Goal: Information Seeking & Learning: Find specific fact

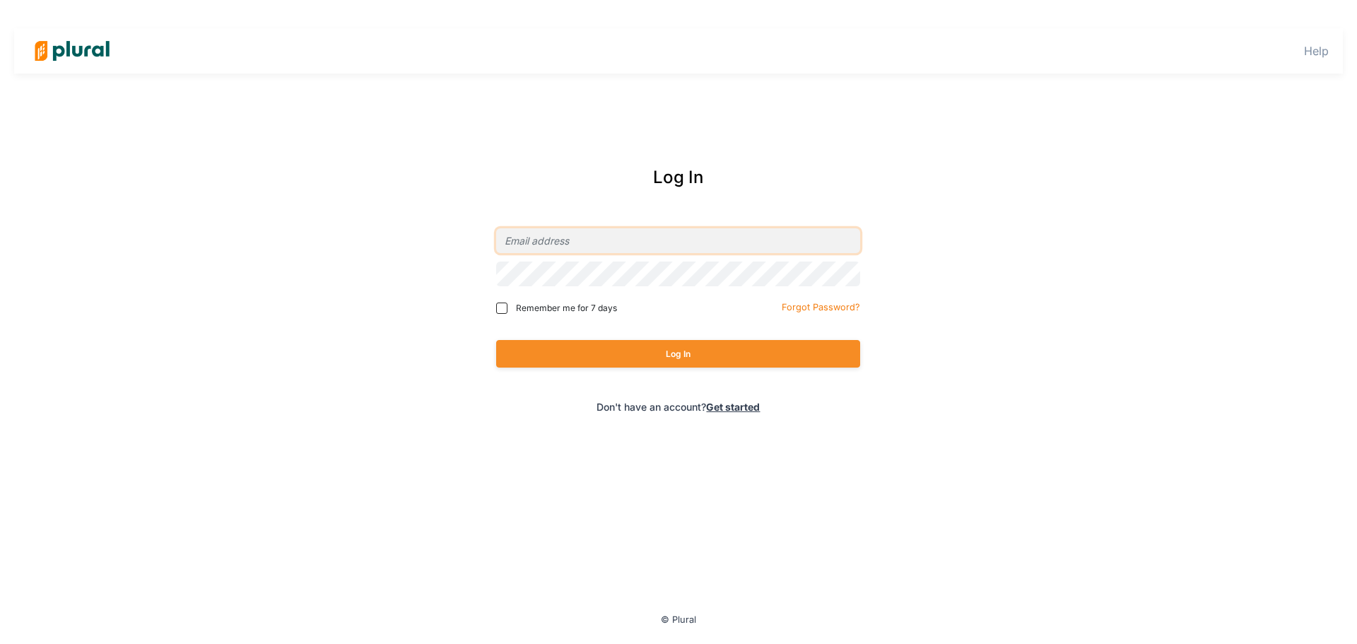
type input "[EMAIL_ADDRESS][DOMAIN_NAME]"
click at [555, 356] on button "Log In" at bounding box center [678, 354] width 364 height 28
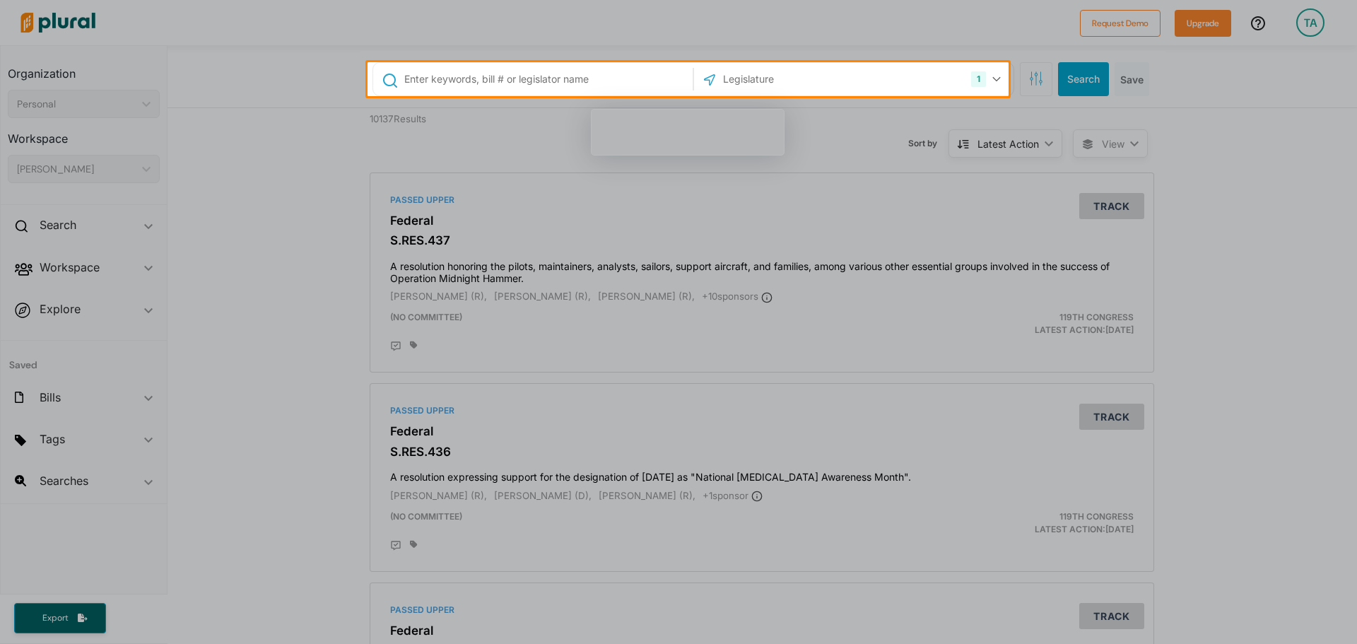
click at [486, 75] on input "text" at bounding box center [546, 79] width 286 height 27
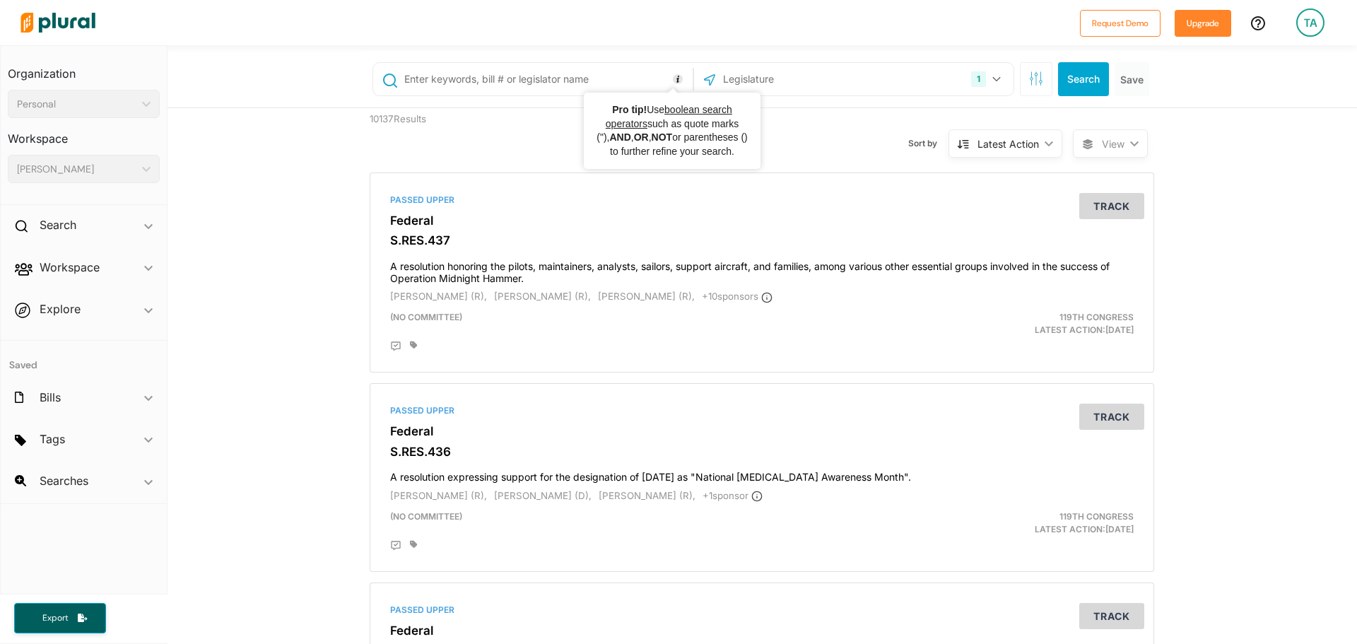
click at [781, 92] on input "text" at bounding box center [797, 79] width 151 height 27
click at [124, 109] on div "Personal" at bounding box center [76, 104] width 119 height 15
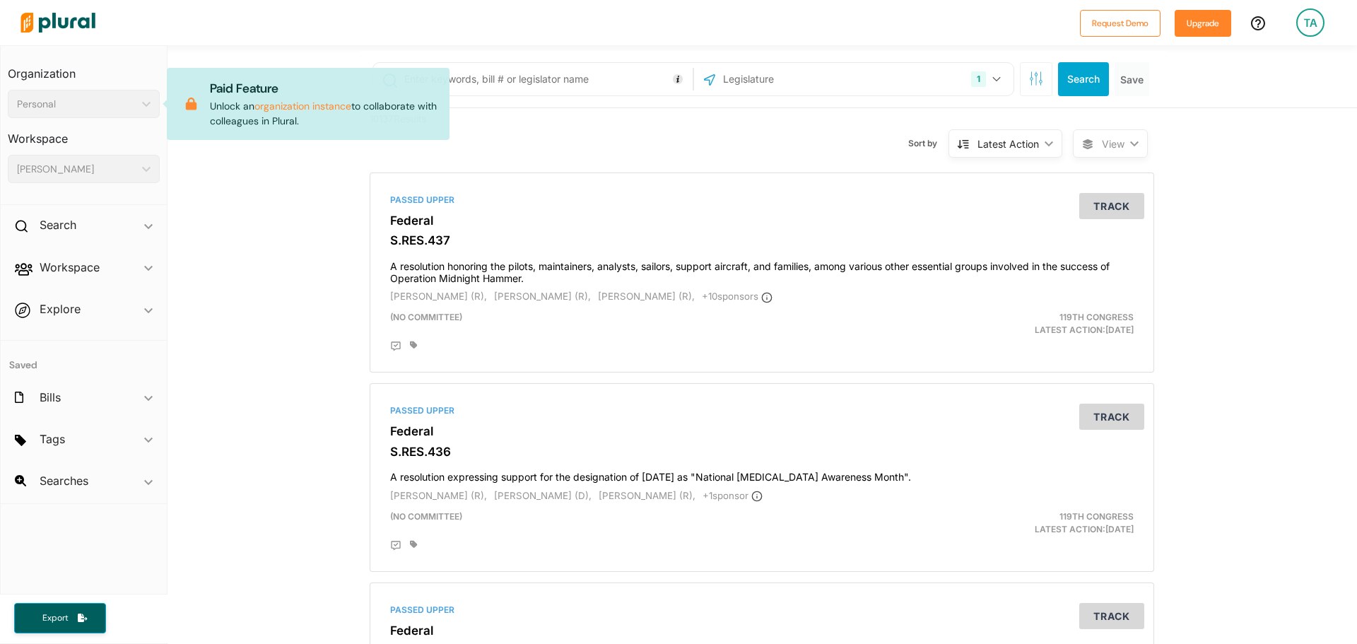
click at [124, 109] on div "Personal" at bounding box center [76, 104] width 119 height 15
click at [122, 170] on div "[PERSON_NAME]" at bounding box center [76, 169] width 119 height 15
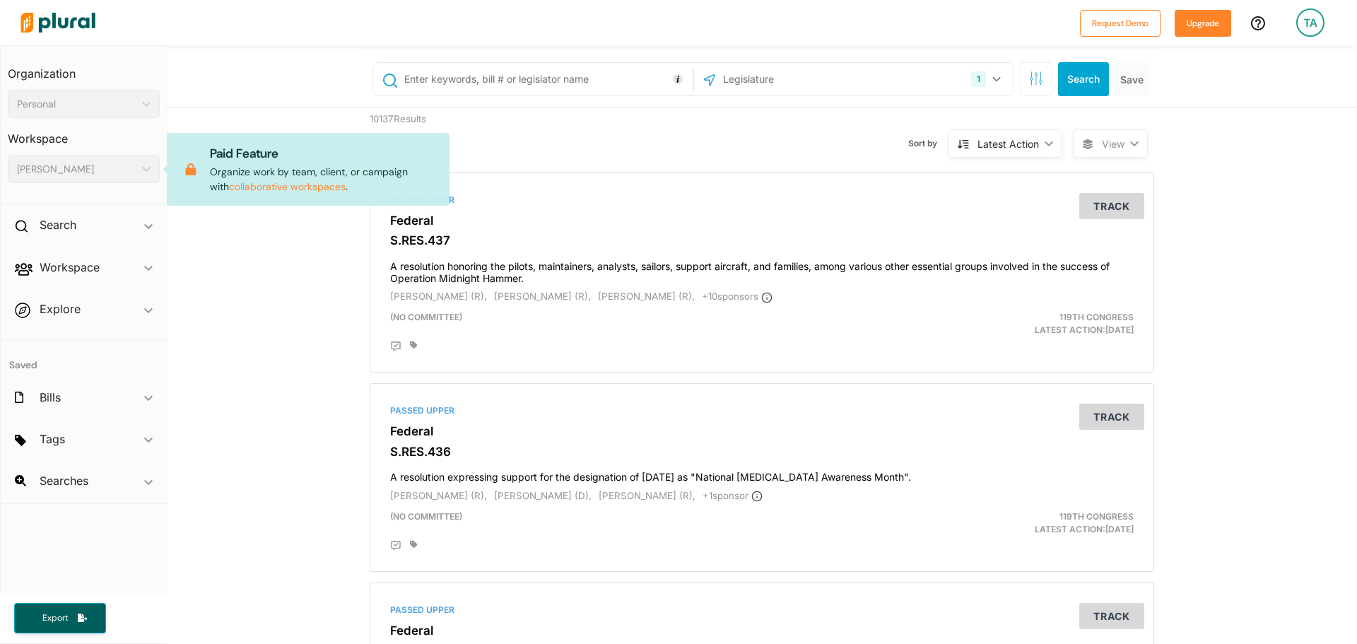
click at [541, 89] on input "text" at bounding box center [546, 79] width 286 height 27
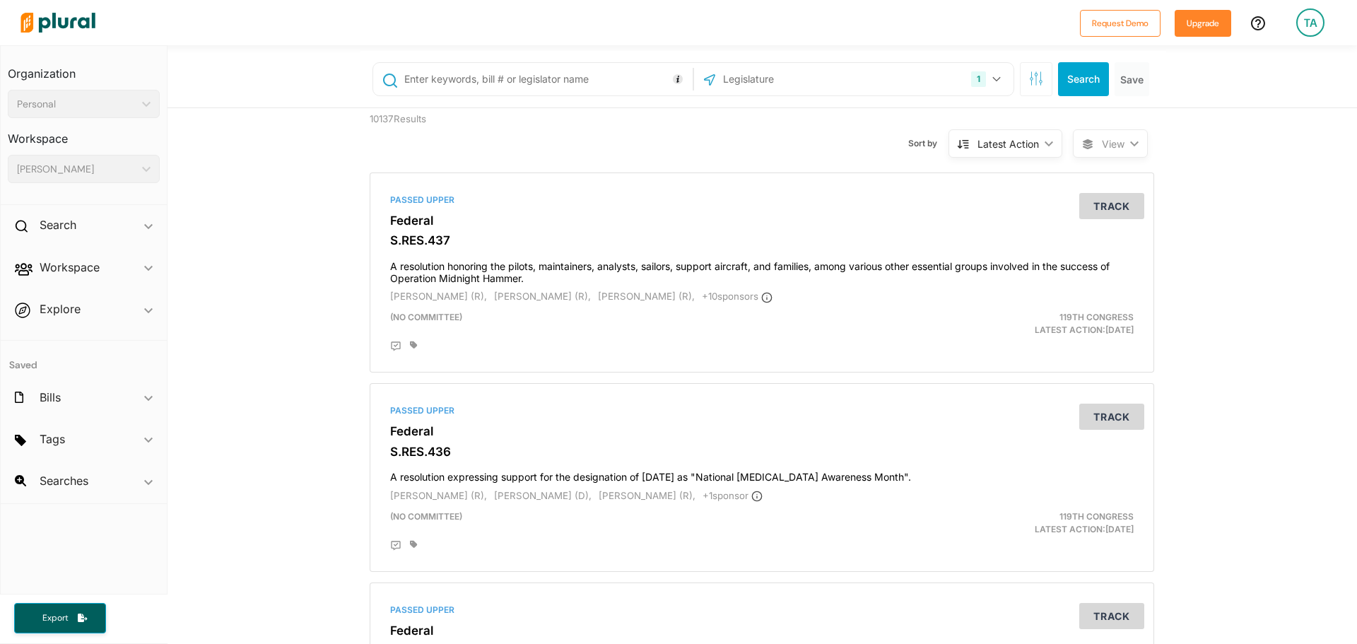
click at [541, 89] on input "text" at bounding box center [546, 79] width 286 height 27
type input "PA SB 377"
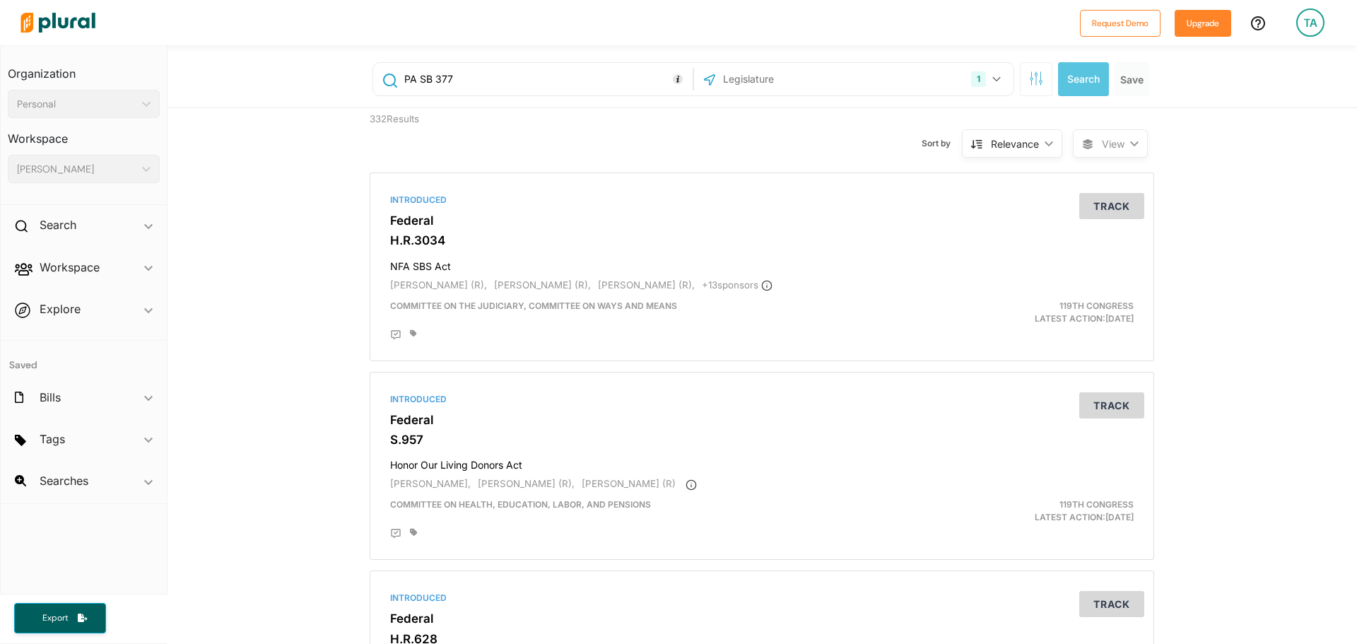
click at [818, 71] on input "text" at bounding box center [797, 79] width 151 height 27
click at [980, 75] on button "1" at bounding box center [987, 79] width 45 height 27
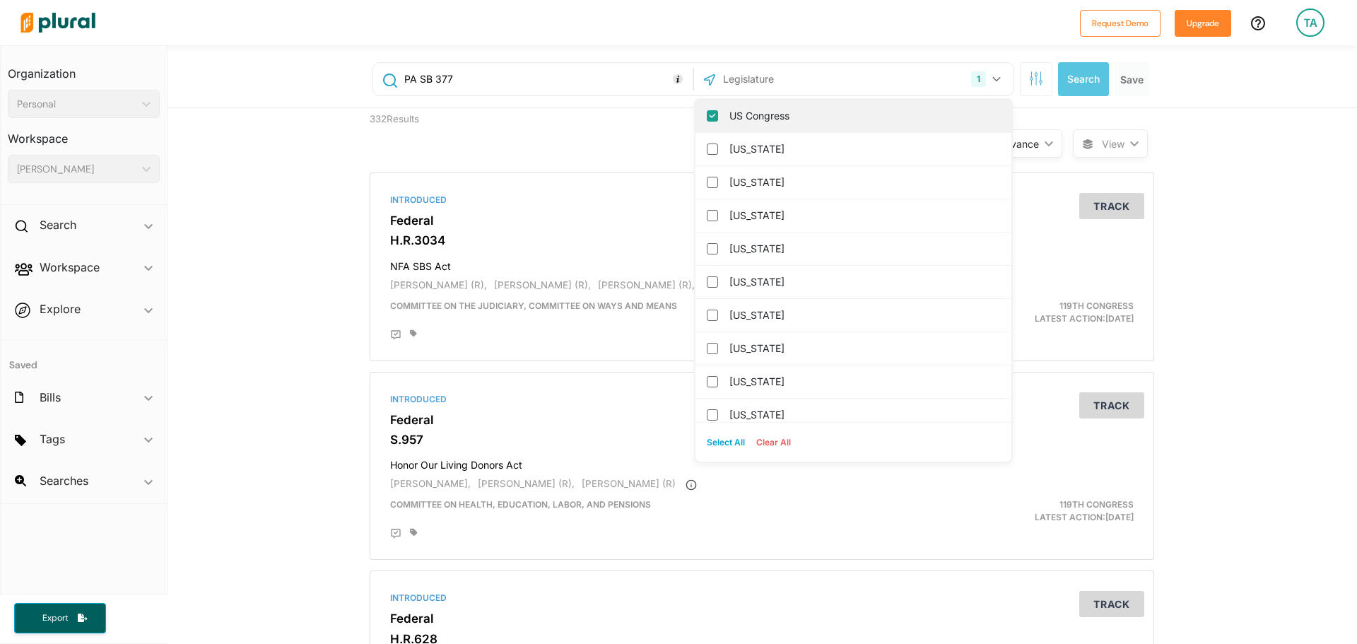
click at [712, 114] on div "US Congress" at bounding box center [853, 116] width 316 height 33
click at [698, 117] on div "US Congress" at bounding box center [853, 116] width 316 height 33
click at [712, 116] on div "US Congress" at bounding box center [853, 116] width 316 height 33
click at [709, 117] on input "US Congress" at bounding box center [712, 115] width 11 height 11
checkbox input "false"
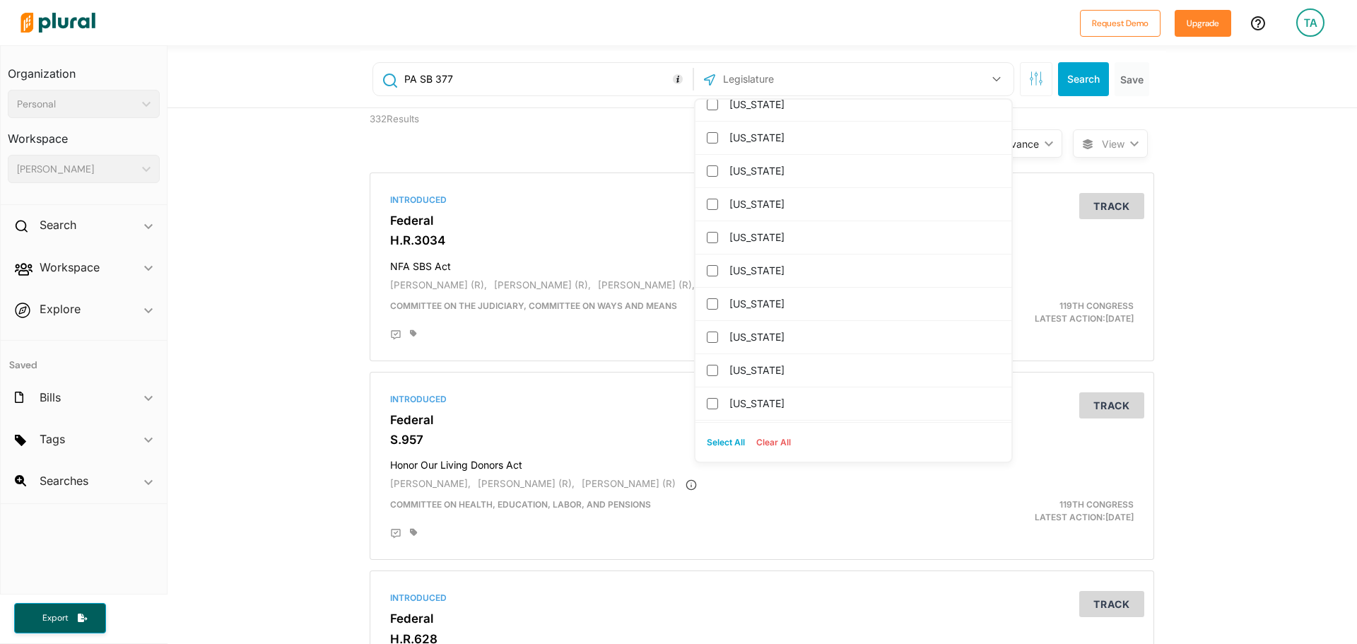
scroll to position [1182, 0]
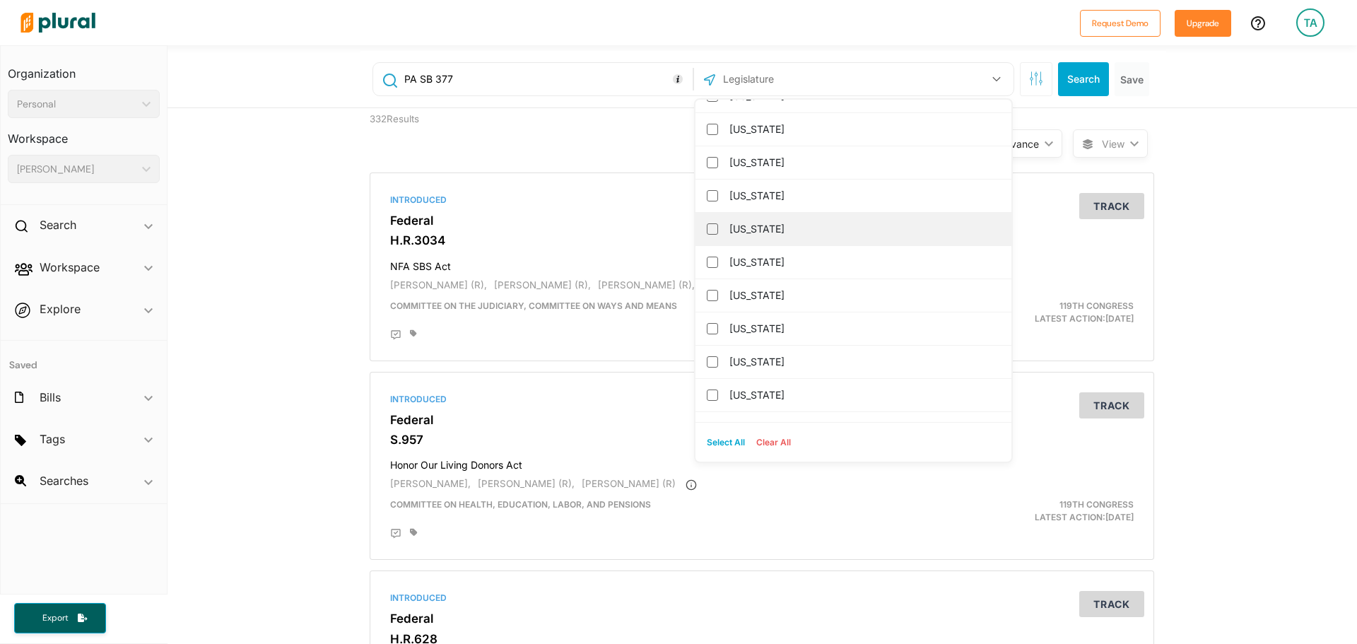
click at [742, 231] on label "[US_STATE]" at bounding box center [863, 228] width 268 height 21
click at [718, 231] on input "[US_STATE]" at bounding box center [712, 228] width 11 height 11
click at [1071, 81] on button "Search" at bounding box center [1083, 79] width 51 height 34
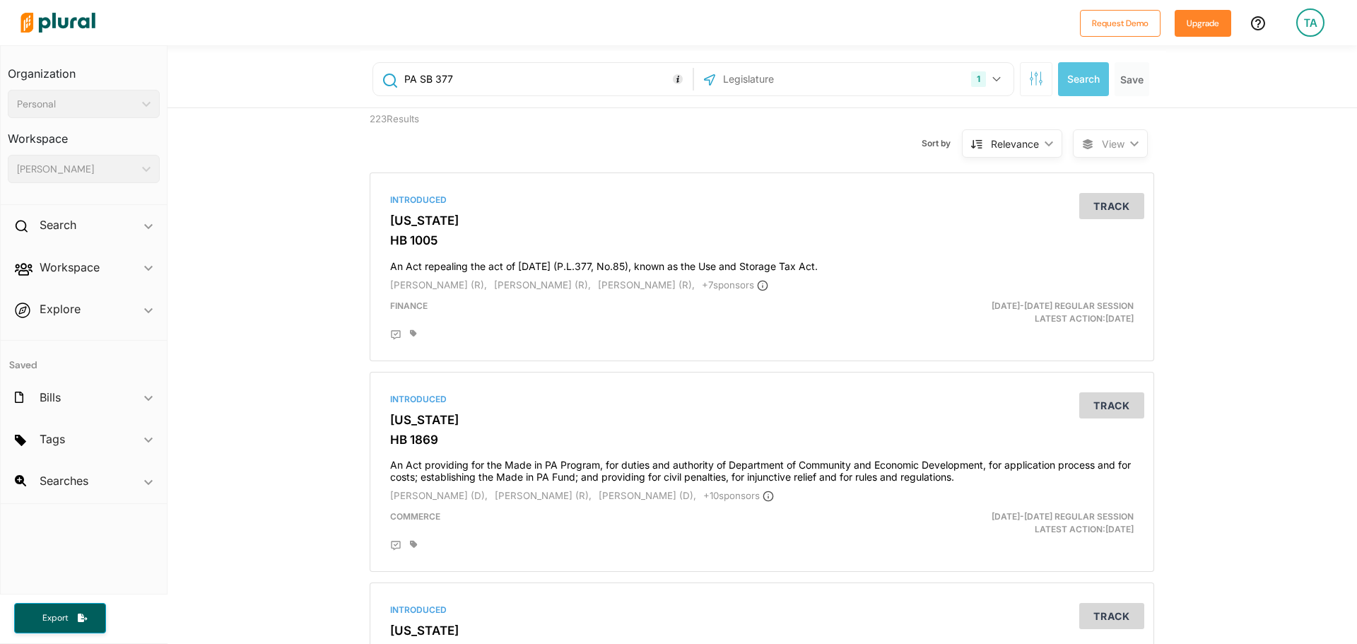
drag, startPoint x: 413, startPoint y: 76, endPoint x: 356, endPoint y: 80, distance: 57.4
click at [360, 80] on div "PA SB 377 1 [US_STATE] [GEOGRAPHIC_DATA] Congress [US_STATE] [US_STATE] [US_STA…" at bounding box center [763, 79] width 806 height 57
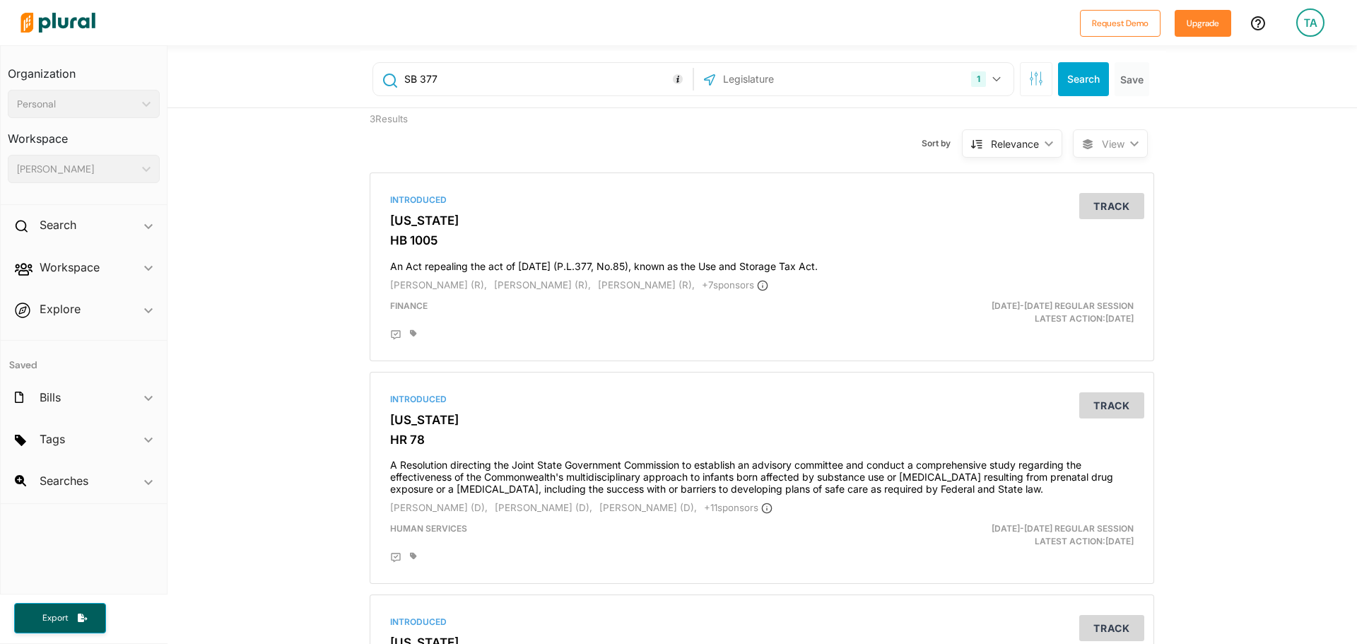
type input "SB 377"
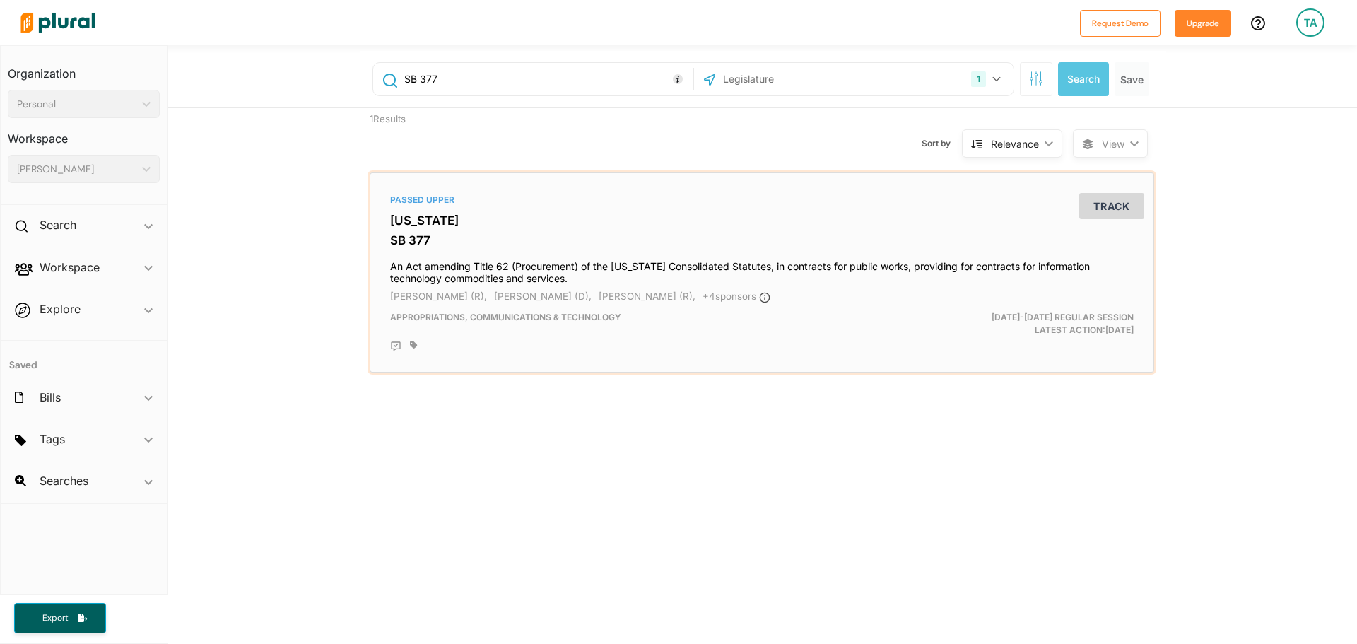
click at [431, 228] on h3 "[US_STATE]" at bounding box center [762, 220] width 744 height 14
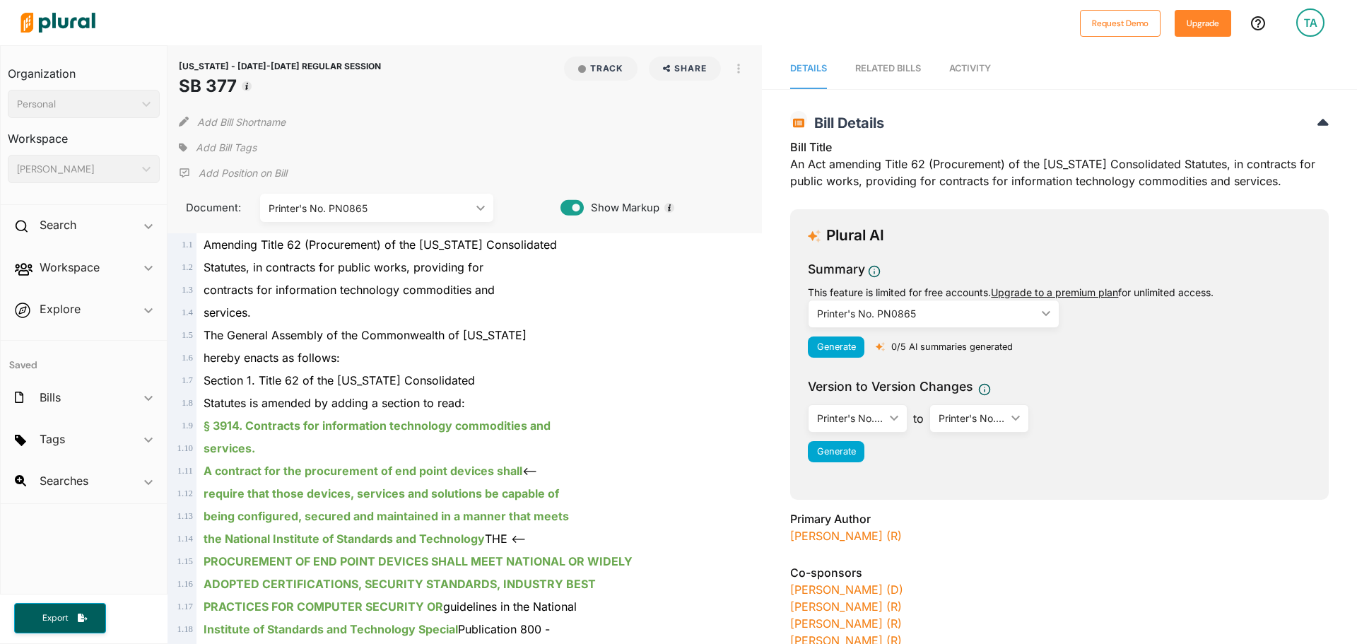
click at [460, 216] on div "Printer's No. PN0865 ic_keyboard_arrow_down" at bounding box center [376, 208] width 233 height 28
